Goal: Information Seeking & Learning: Learn about a topic

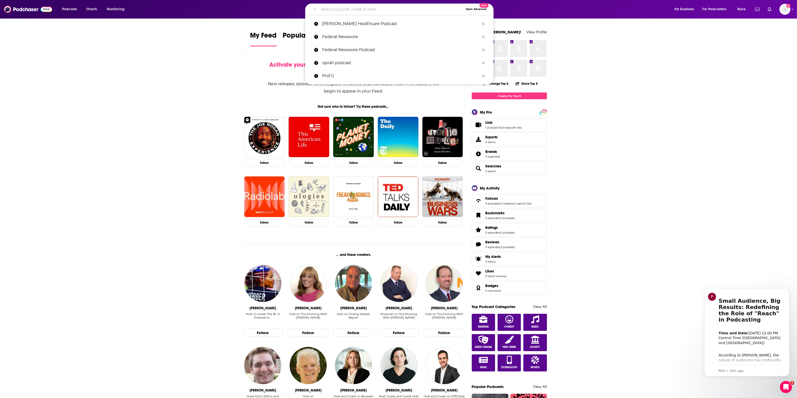
click at [332, 11] on input "Search podcasts, credits, & more..." at bounding box center [391, 9] width 145 height 8
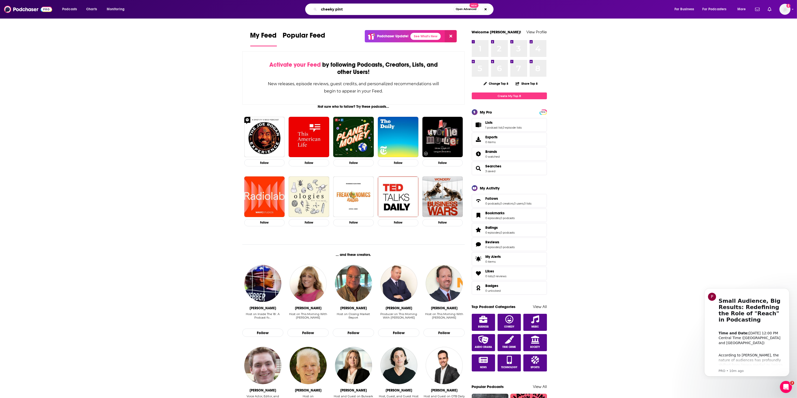
type input "cheeky pint"
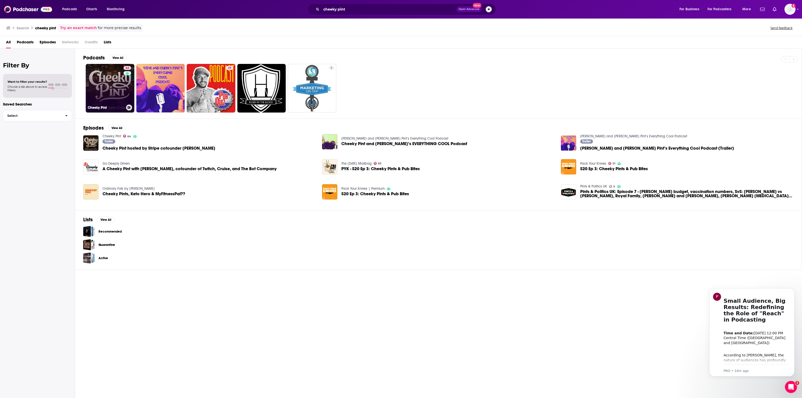
click at [115, 69] on link "64 Cheeky Pint" at bounding box center [110, 88] width 49 height 49
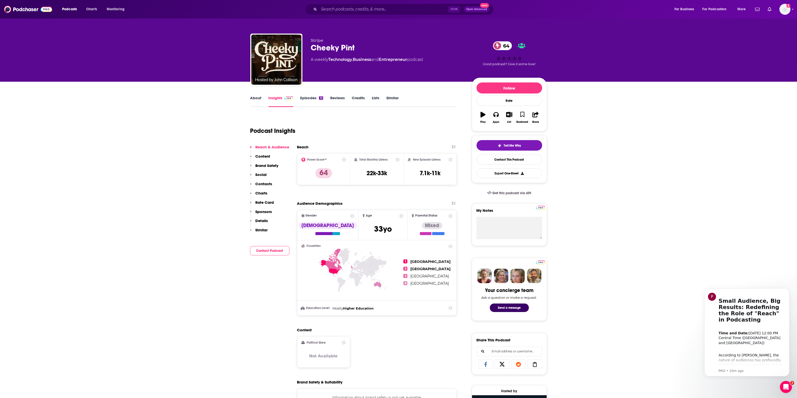
drag, startPoint x: 435, startPoint y: 58, endPoint x: 301, endPoint y: 61, distance: 134.1
click at [301, 61] on div "Stripe Cheeky Pint 64 A weekly Technology , Business and Entrepreneur podcast 6…" at bounding box center [398, 61] width 297 height 54
click at [424, 70] on div "Stripe Cheeky Pint 64 A weekly Technology , Business and Entrepreneur podcast" at bounding box center [387, 58] width 153 height 40
click at [311, 97] on link "Episodes 12" at bounding box center [311, 101] width 23 height 12
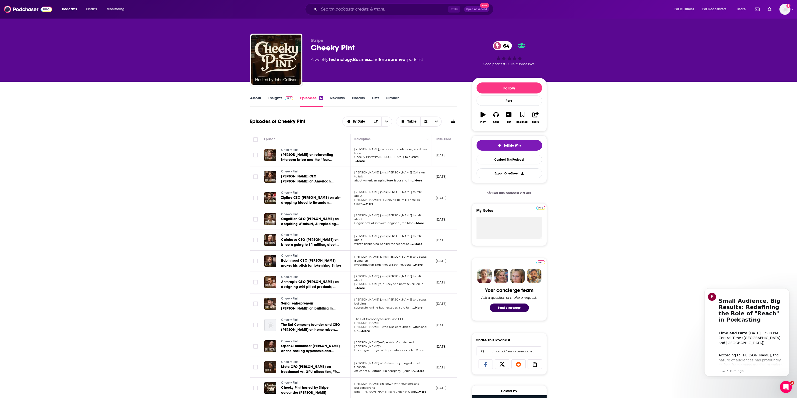
click at [276, 98] on link "Insights" at bounding box center [281, 101] width 25 height 12
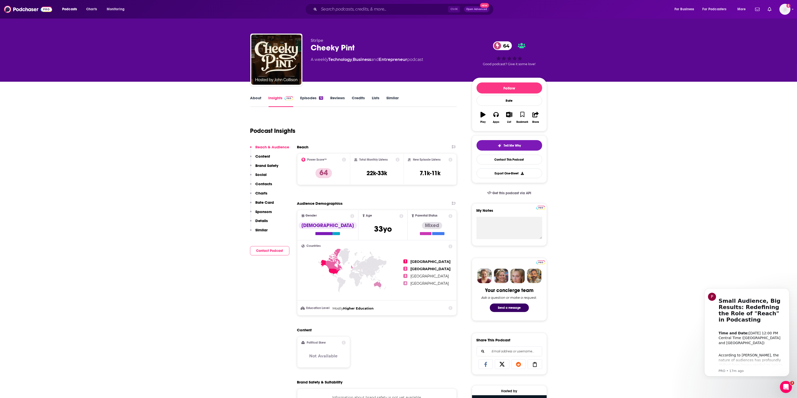
click at [393, 318] on div "Information about brand safety is not yet available." at bounding box center [377, 397] width 160 height 18
drag, startPoint x: 650, startPoint y: 204, endPoint x: 651, endPoint y: 207, distance: 2.6
click at [264, 175] on p "Social" at bounding box center [261, 174] width 11 height 5
click at [261, 174] on p "Social" at bounding box center [261, 174] width 11 height 5
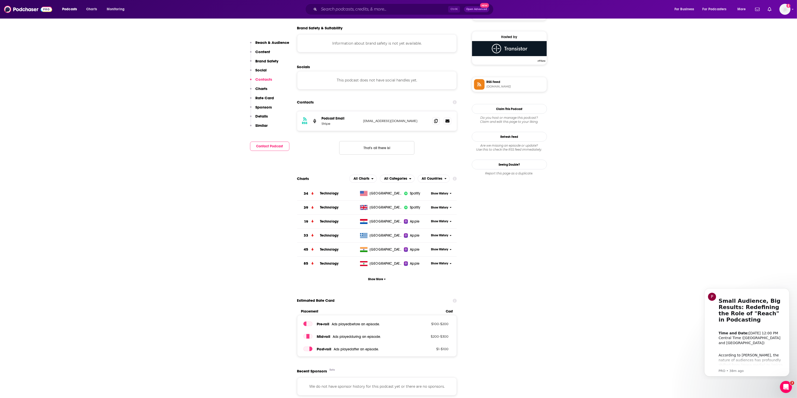
scroll to position [345, 0]
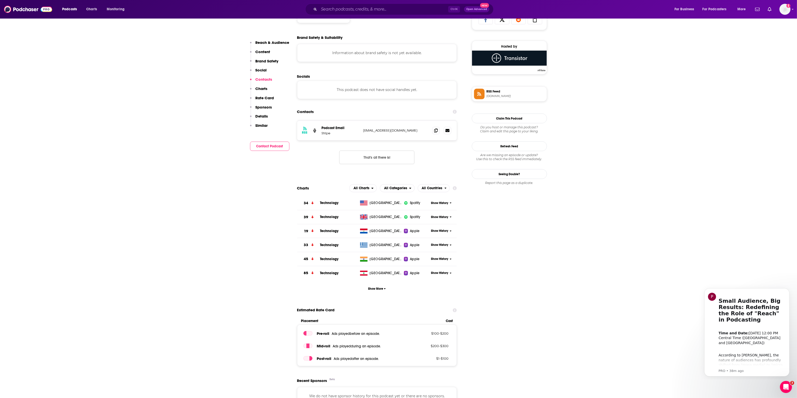
click at [268, 78] on p "Contacts" at bounding box center [264, 79] width 17 height 5
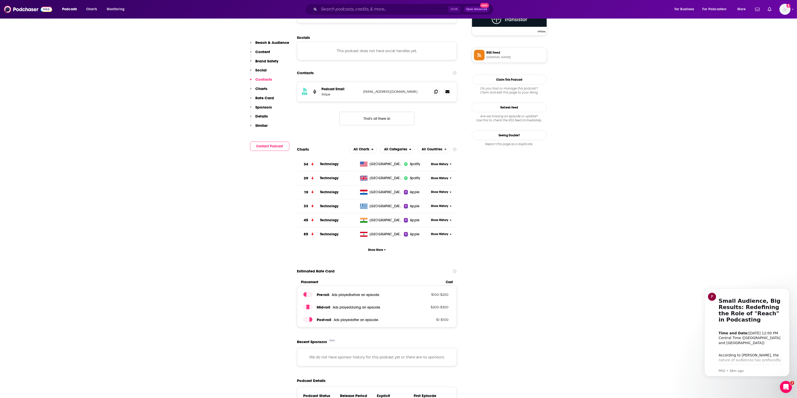
click at [261, 70] on p "Social" at bounding box center [261, 70] width 11 height 5
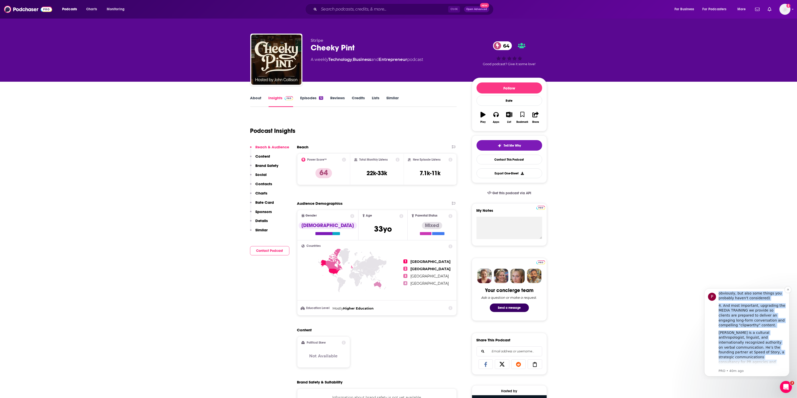
scroll to position [241, 0]
drag, startPoint x: 718, startPoint y: 318, endPoint x: 774, endPoint y: 345, distance: 61.9
click at [638, 318] on div "P Small Audience, Big Results: Redefining the Role of "Reach" in Podcasting ​ T…" at bounding box center [747, 332] width 78 height 82
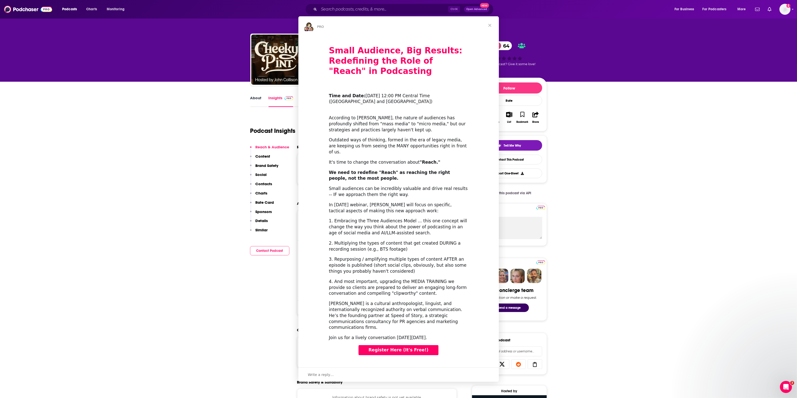
scroll to position [0, 0]
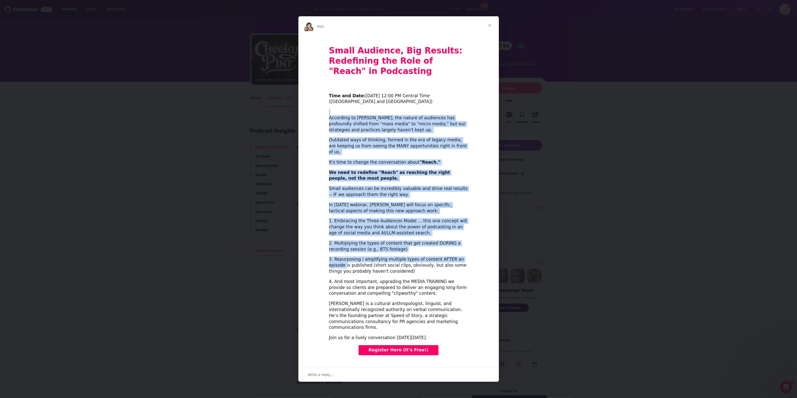
drag, startPoint x: 328, startPoint y: 117, endPoint x: 465, endPoint y: 255, distance: 194.0
click at [465, 255] on div "Small Audience, Big Results: Redefining the Role of "Reach" in Podcasting ​ Tim…" at bounding box center [398, 199] width 200 height 328
click at [465, 256] on div "3. Repurposing / amplifying multiple types of content AFTER an episode is publi…" at bounding box center [398, 265] width 139 height 18
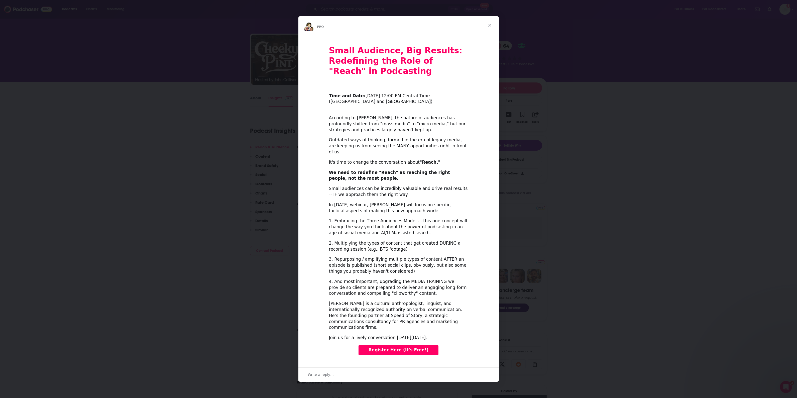
drag, startPoint x: 329, startPoint y: 122, endPoint x: 480, endPoint y: 318, distance: 247.6
click at [480, 318] on div "Small Audience, Big Results: Redefining the Role of "Reach" in Podcasting ​ Tim…" at bounding box center [398, 199] width 200 height 328
copy div "According to [PERSON_NAME], the nature of audiences has profoundly shifted from…"
drag, startPoint x: 551, startPoint y: 64, endPoint x: 548, endPoint y: 62, distance: 4.1
click at [548, 62] on div "Intercom messenger" at bounding box center [398, 199] width 797 height 398
